Goal: Register for event/course

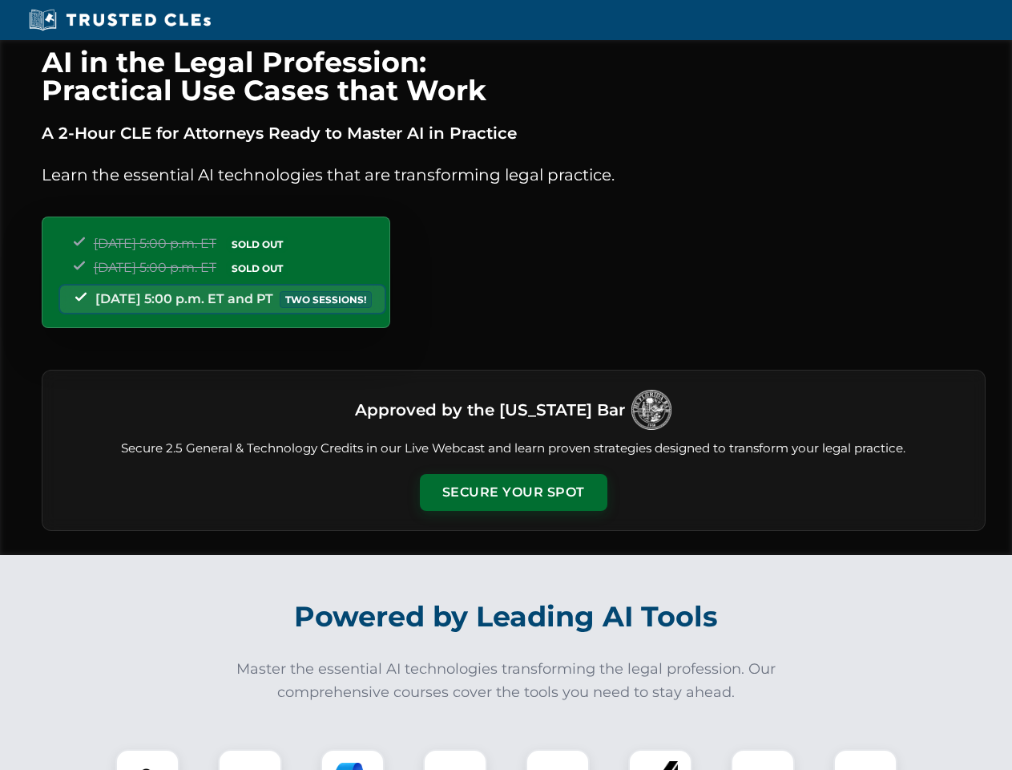
click at [513, 492] on button "Secure Your Spot" at bounding box center [514, 492] width 188 height 37
click at [147, 759] on img at bounding box center [147, 781] width 46 height 46
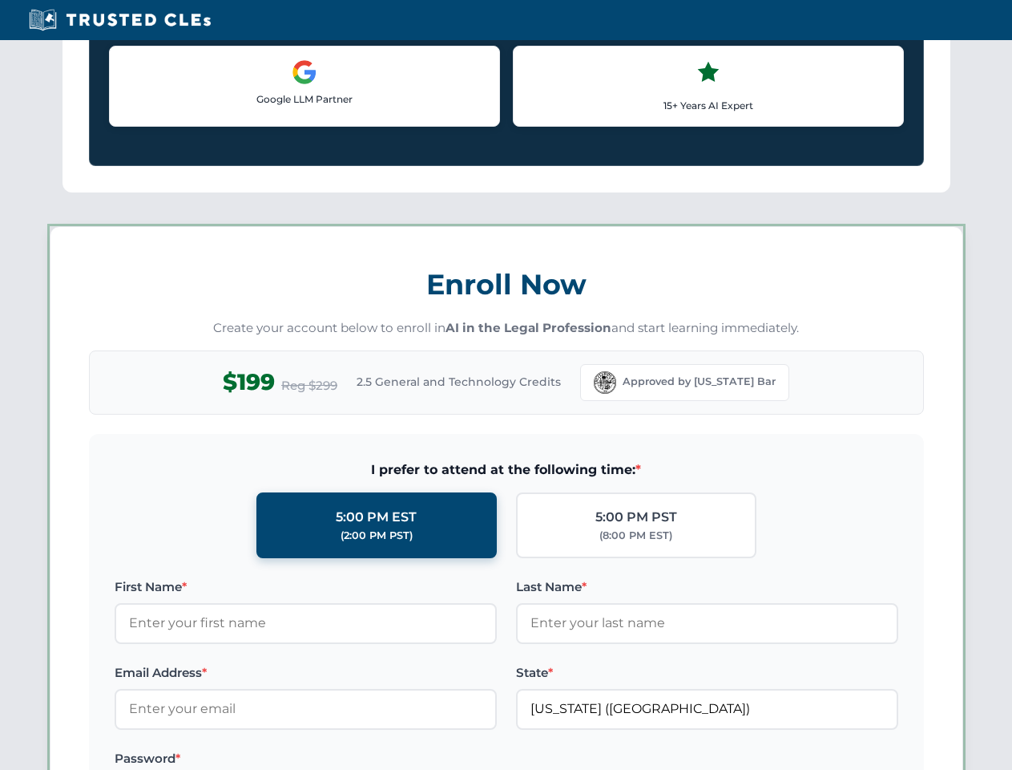
click at [353, 759] on label "Password *" at bounding box center [306, 758] width 382 height 19
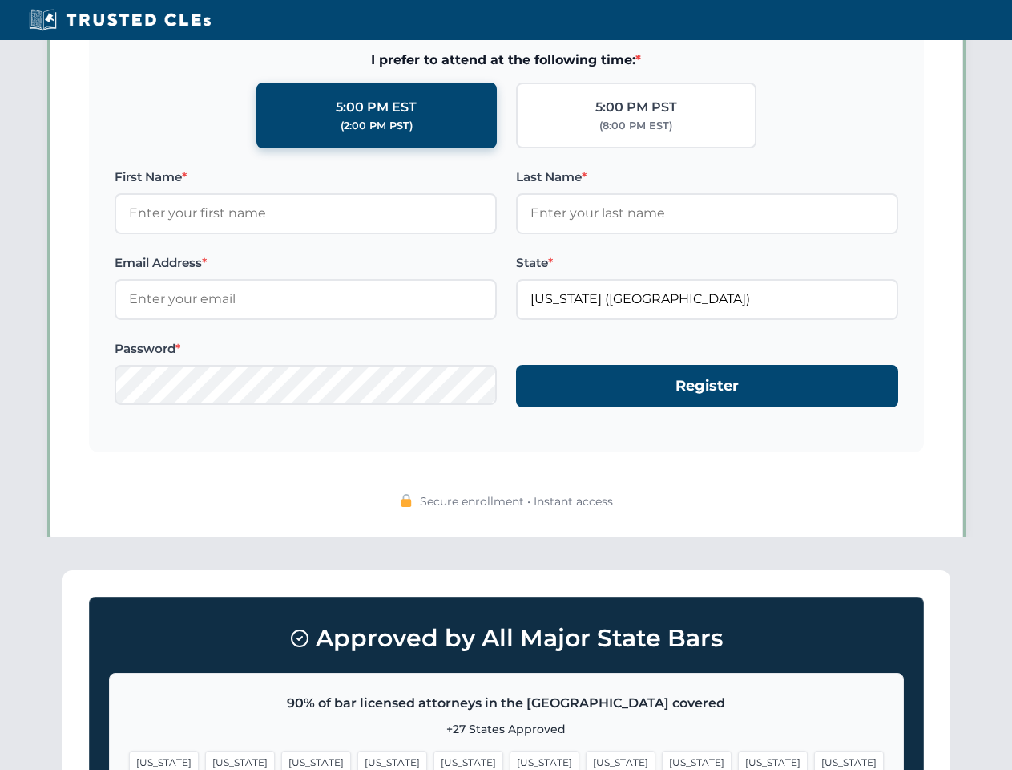
click at [738, 759] on span "[US_STATE]" at bounding box center [773, 761] width 70 height 23
